Goal: Task Accomplishment & Management: Manage account settings

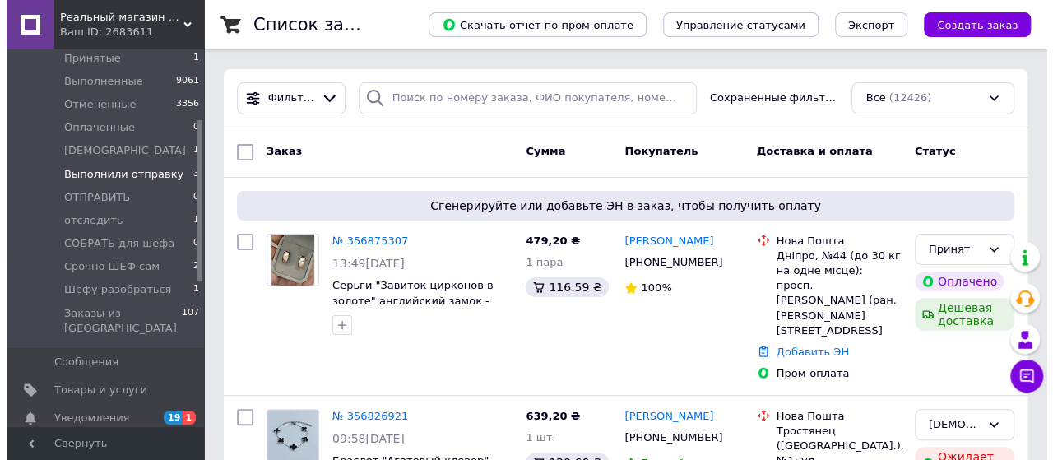
scroll to position [165, 0]
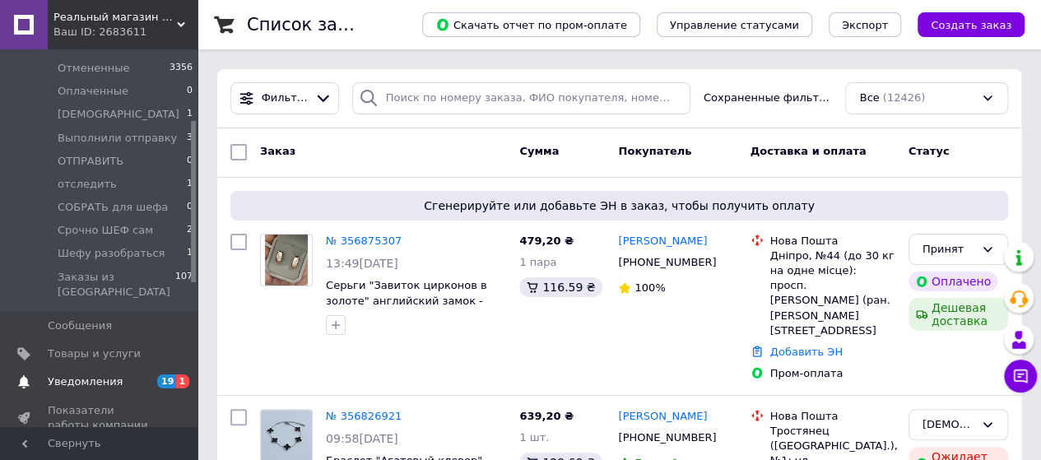
click at [77, 374] on span "Уведомления" at bounding box center [85, 381] width 75 height 15
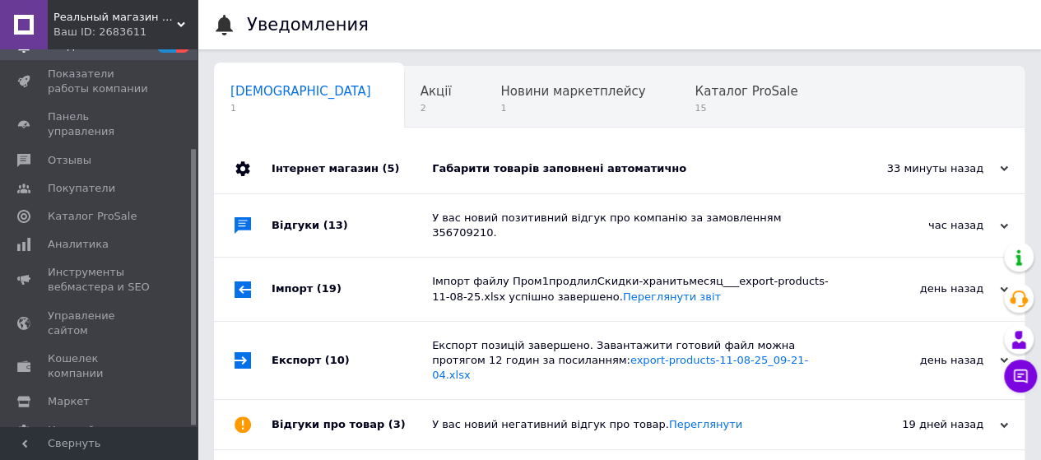
scroll to position [0, 5]
click at [454, 164] on div "Габарити товарів заповнені автоматично" at bounding box center [637, 168] width 411 height 15
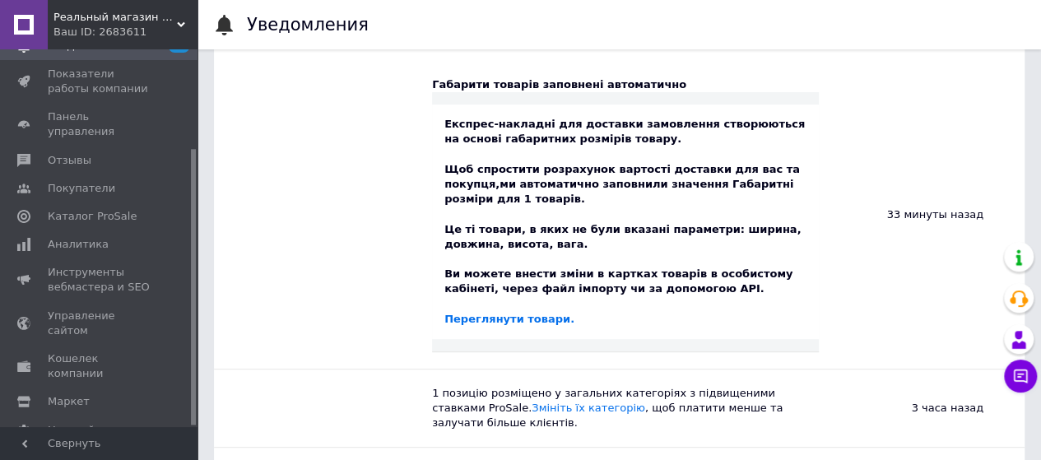
scroll to position [247, 0]
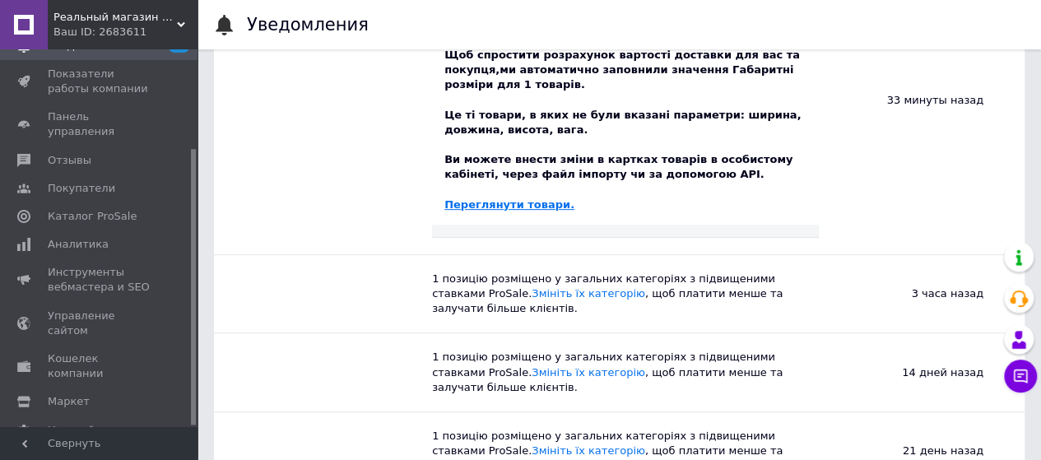
click at [458, 201] on link "Переглянути товари." at bounding box center [509, 204] width 130 height 12
